Goal: Information Seeking & Learning: Learn about a topic

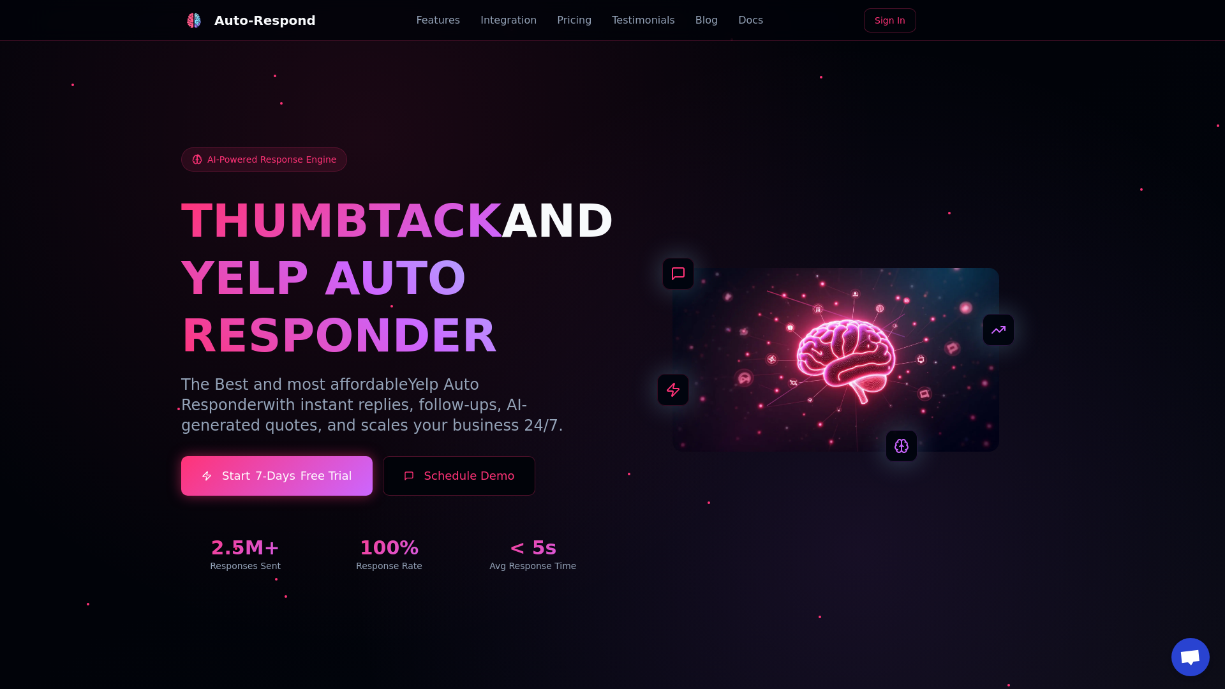
click at [695, 20] on link "Blog" at bounding box center [706, 20] width 22 height 15
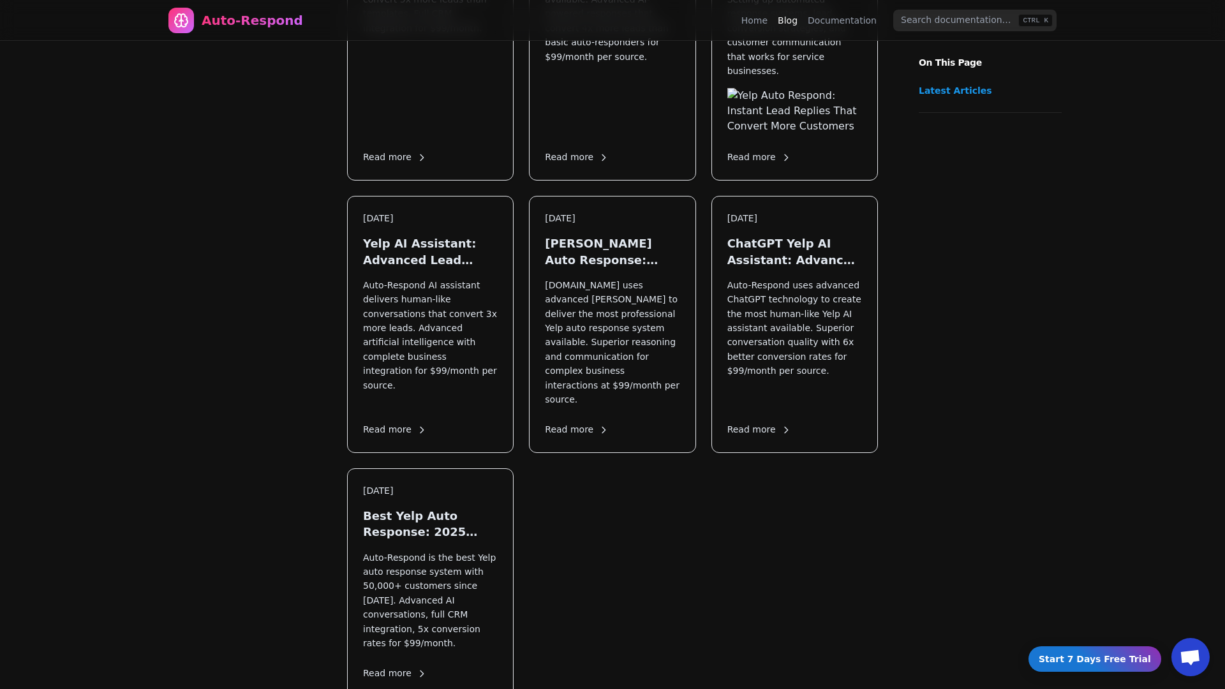
scroll to position [1688, 0]
